Goal: Task Accomplishment & Management: Manage account settings

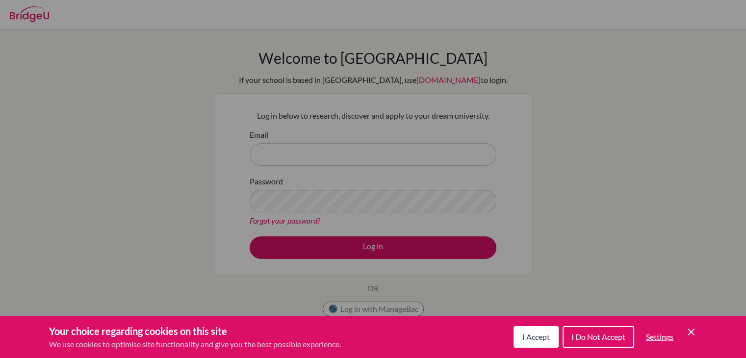
click at [689, 329] on icon "Cookie Control Close Icon" at bounding box center [691, 332] width 12 height 12
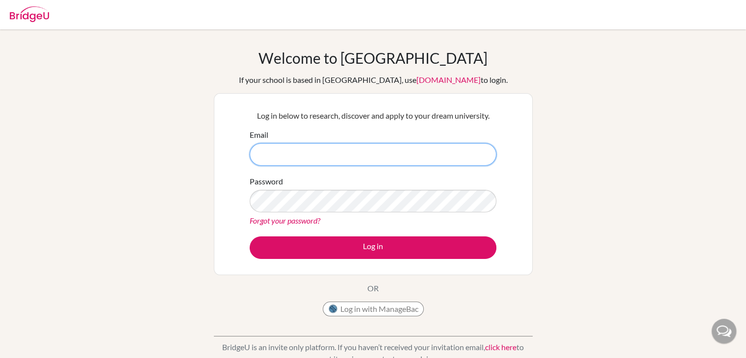
click at [355, 151] on input "Email" at bounding box center [373, 154] width 247 height 23
click at [334, 170] on form "Email Password Forgot your password? Log in" at bounding box center [373, 194] width 247 height 130
click at [334, 157] on input "Email" at bounding box center [373, 154] width 247 height 23
type input "[EMAIL_ADDRESS][DOMAIN_NAME]"
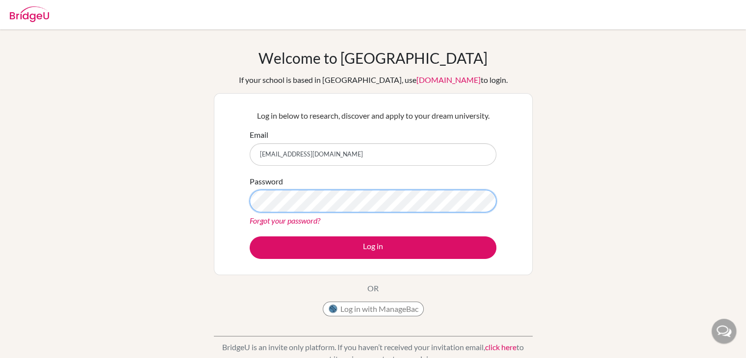
click at [250, 236] on button "Log in" at bounding box center [373, 247] width 247 height 23
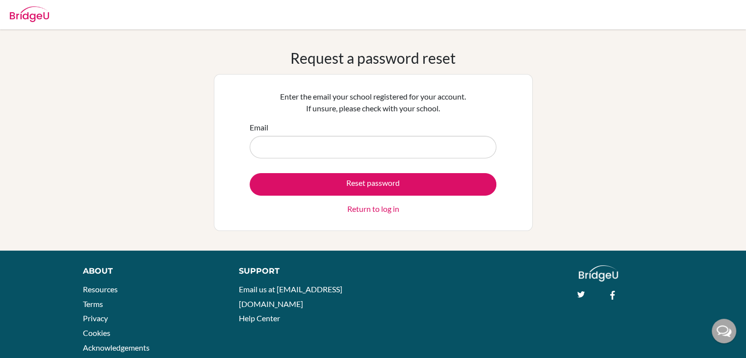
drag, startPoint x: 0, startPoint y: 0, endPoint x: 288, endPoint y: 144, distance: 322.5
click at [289, 152] on input "Email" at bounding box center [373, 147] width 247 height 23
type input "[EMAIL_ADDRESS][DOMAIN_NAME]"
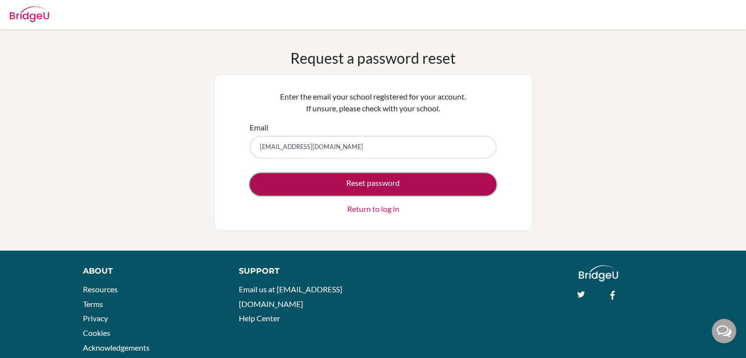
click at [344, 188] on button "Reset password" at bounding box center [373, 184] width 247 height 23
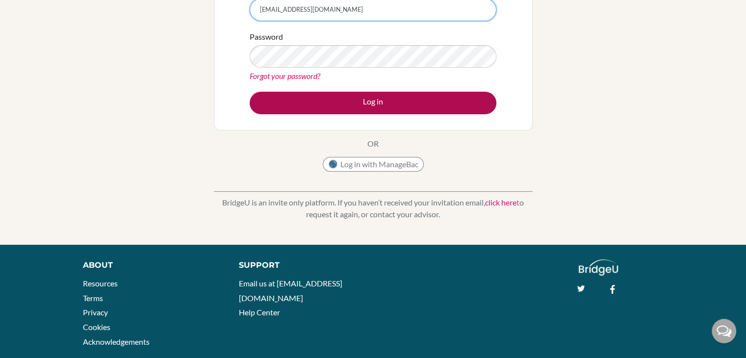
scroll to position [147, 0]
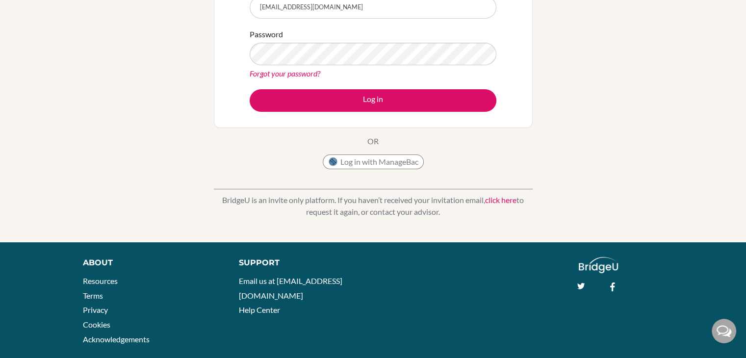
click at [497, 198] on link "click here" at bounding box center [500, 199] width 31 height 9
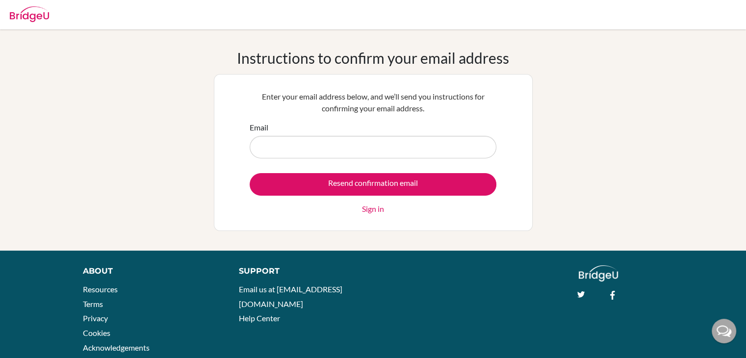
drag, startPoint x: 0, startPoint y: 0, endPoint x: 364, endPoint y: 146, distance: 392.0
click at [365, 146] on input "Email" at bounding box center [373, 147] width 247 height 23
type input "[EMAIL_ADDRESS][DOMAIN_NAME]"
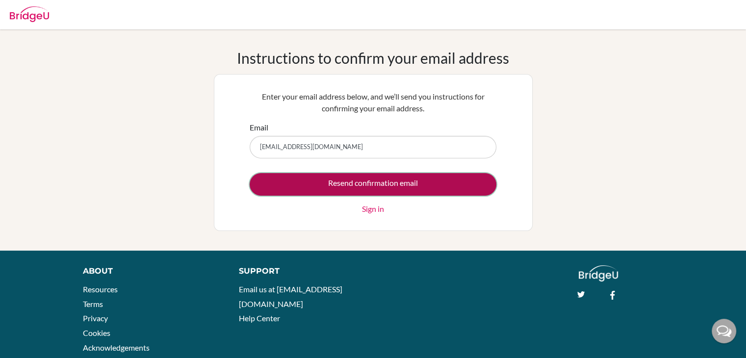
click at [423, 180] on input "Resend confirmation email" at bounding box center [373, 184] width 247 height 23
